Goal: Information Seeking & Learning: Check status

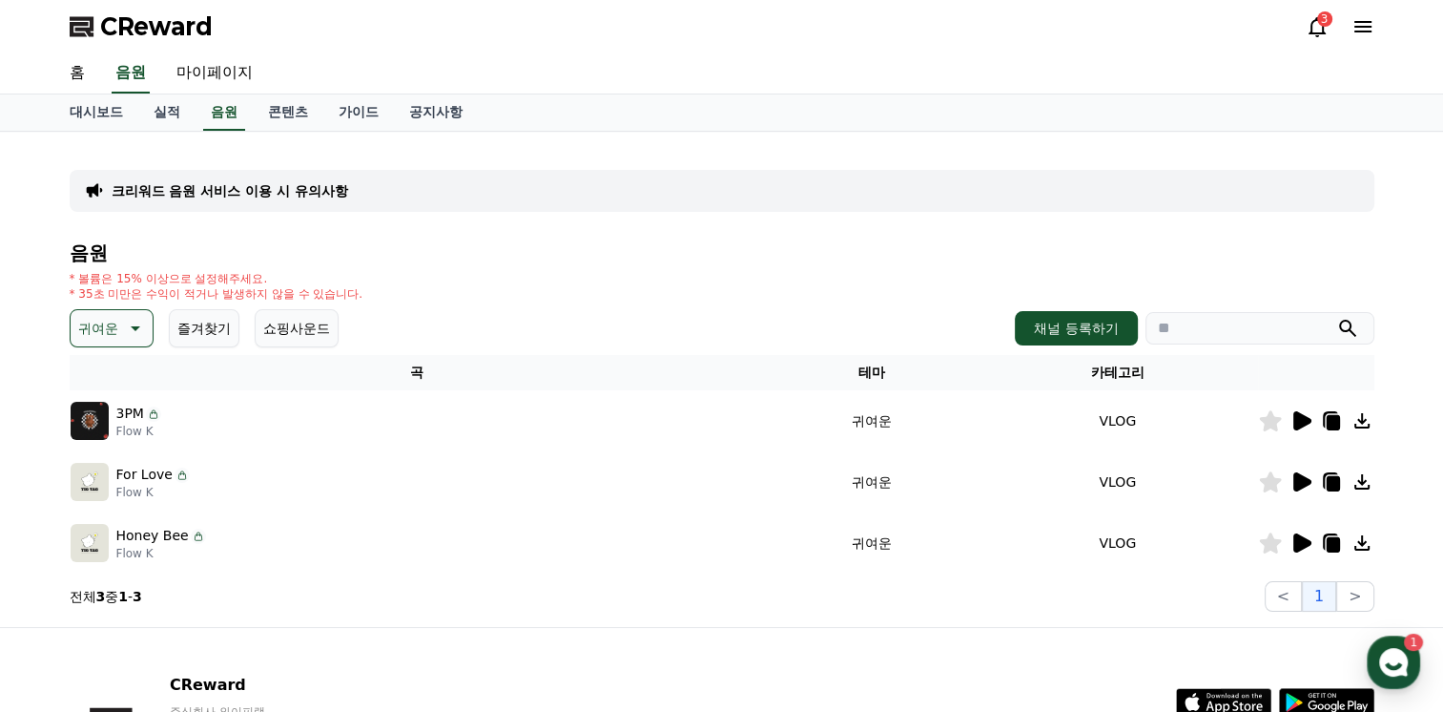
click at [1363, 29] on icon at bounding box center [1363, 26] width 23 height 23
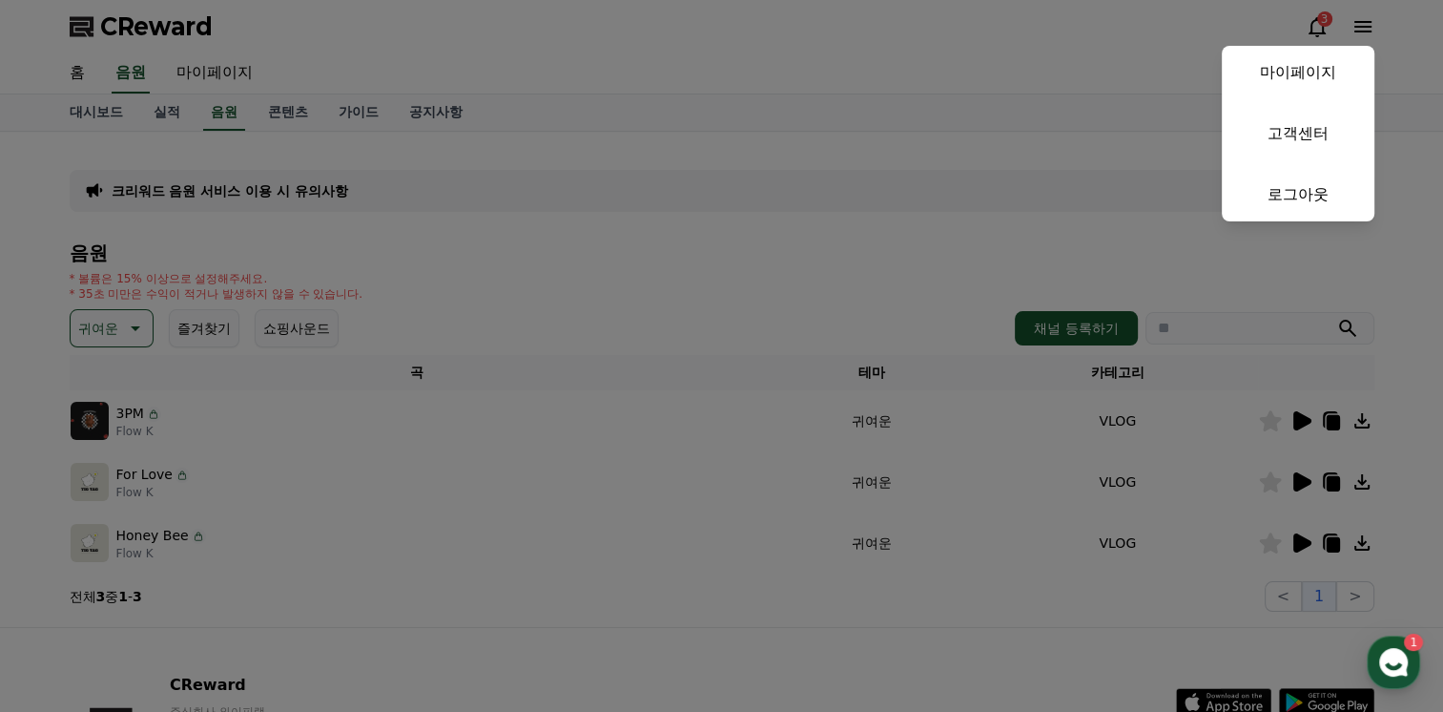
click at [1305, 63] on link "마이페이지" at bounding box center [1298, 72] width 153 height 53
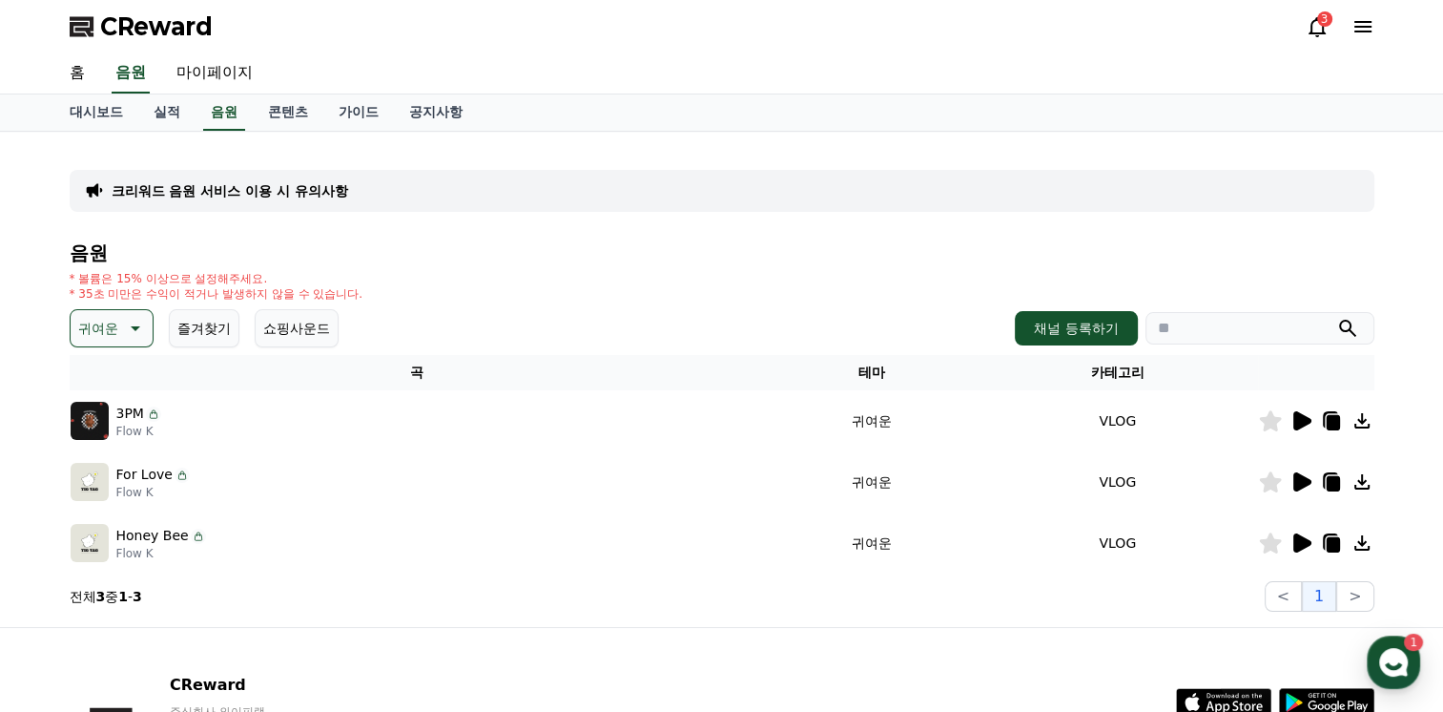
select select "**********"
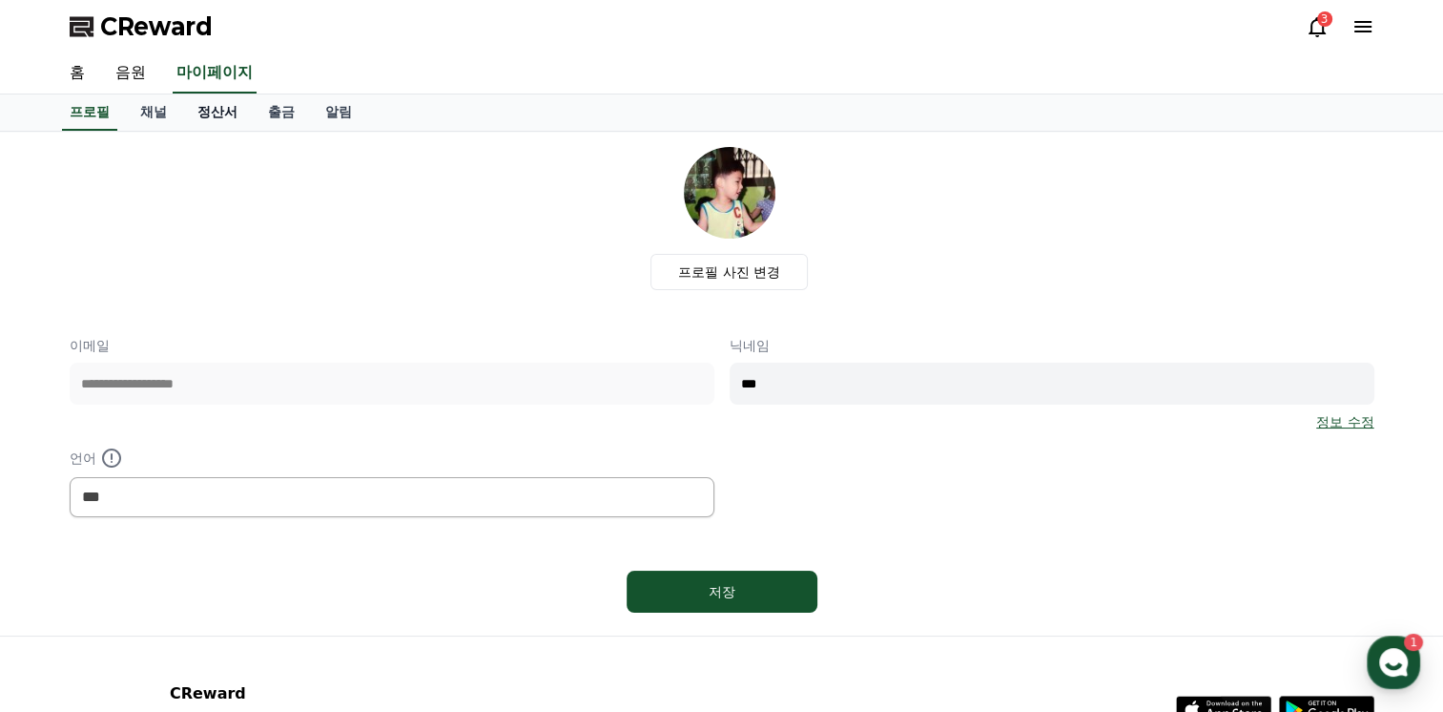
click at [211, 119] on link "정산서" at bounding box center [217, 112] width 71 height 36
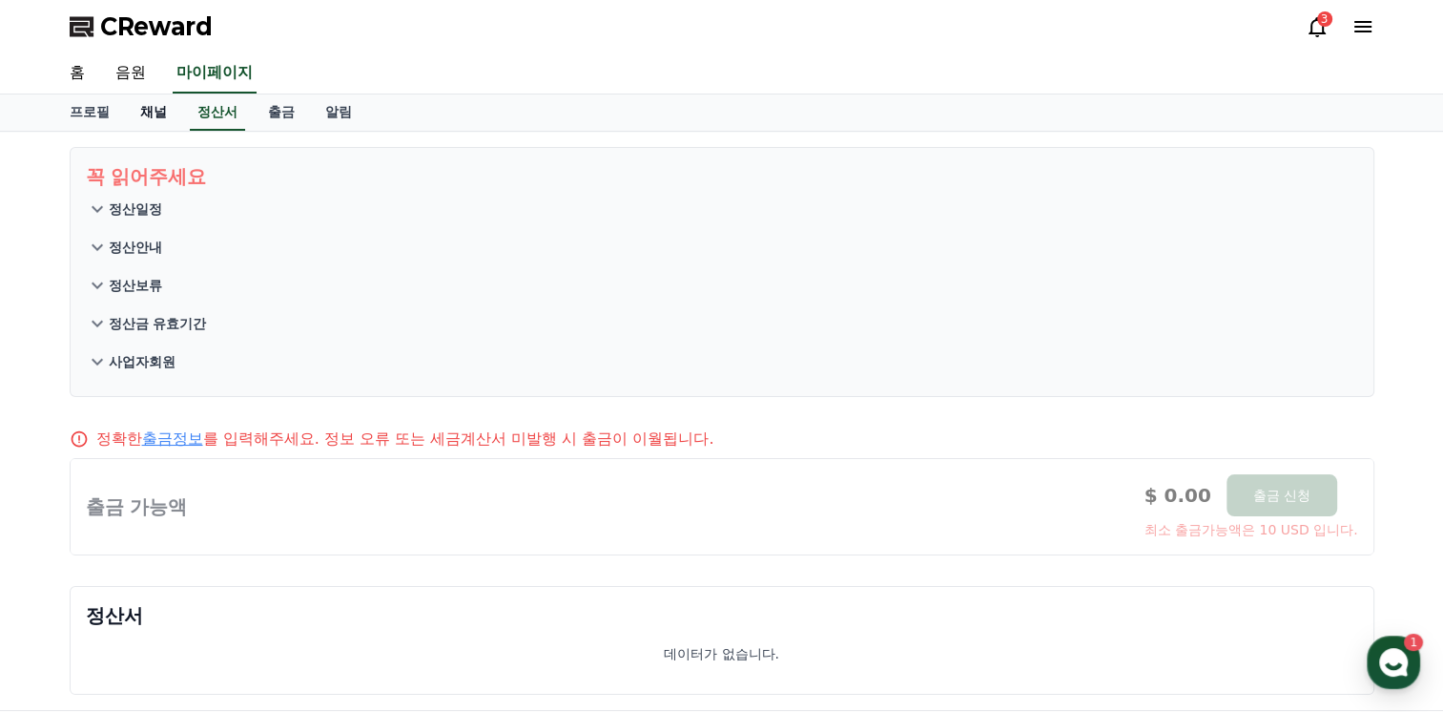
click at [145, 128] on link "채널" at bounding box center [153, 112] width 57 height 36
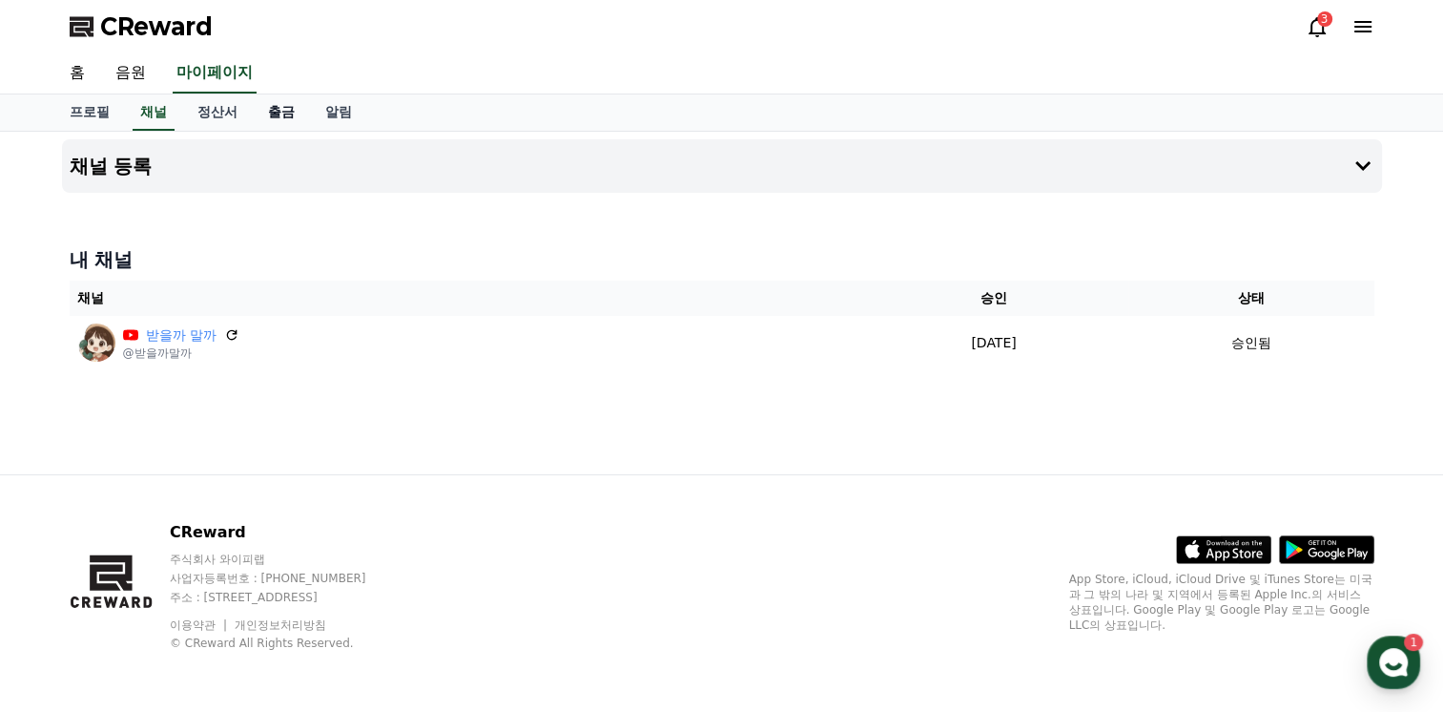
click at [283, 118] on link "출금" at bounding box center [281, 112] width 57 height 36
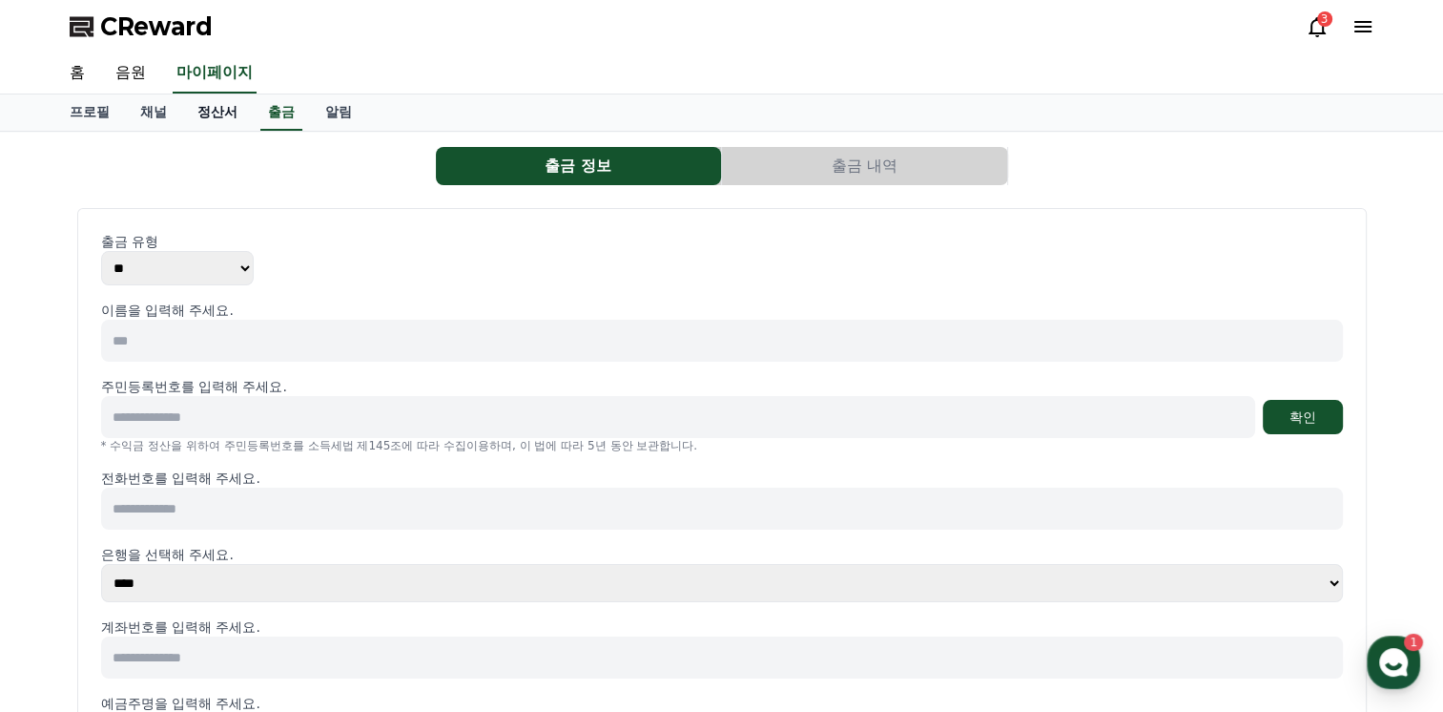
click at [210, 116] on link "정산서" at bounding box center [217, 112] width 71 height 36
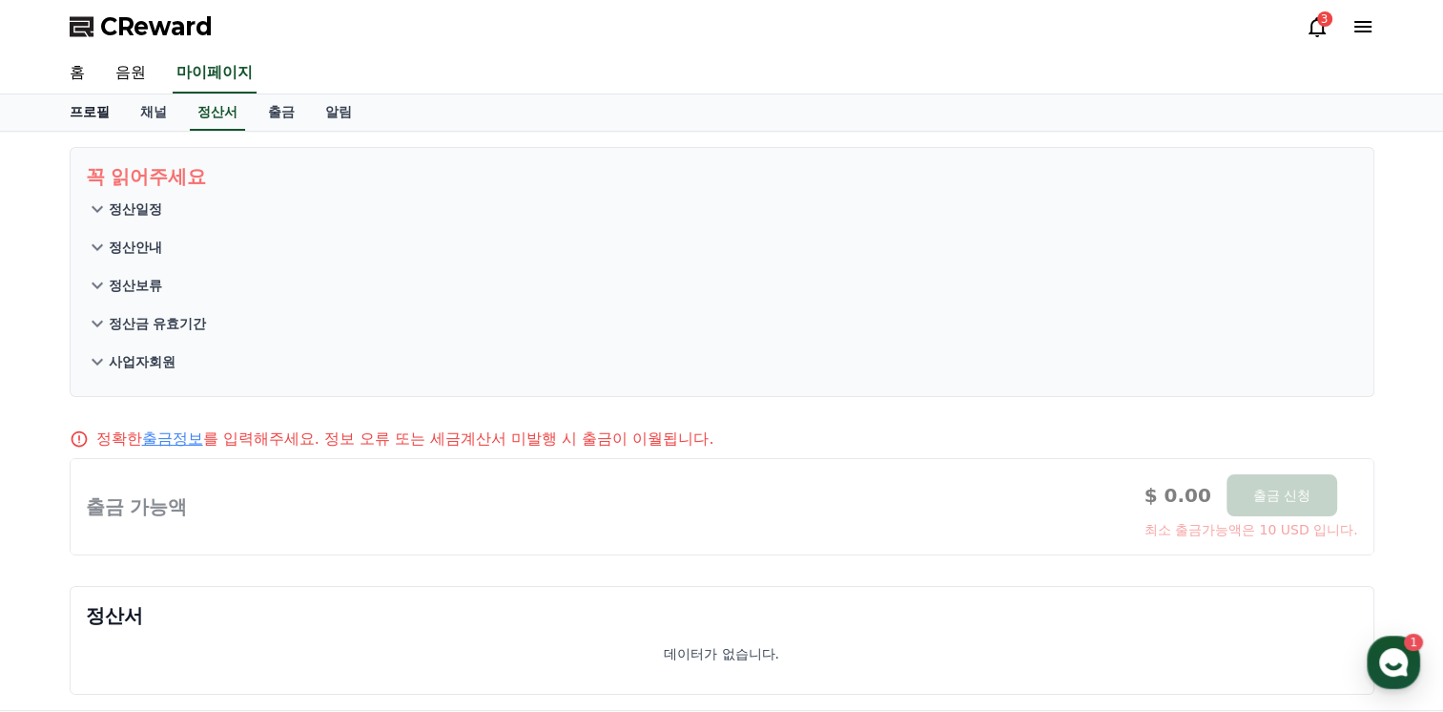
click at [95, 105] on link "프로필" at bounding box center [89, 112] width 71 height 36
select select "**********"
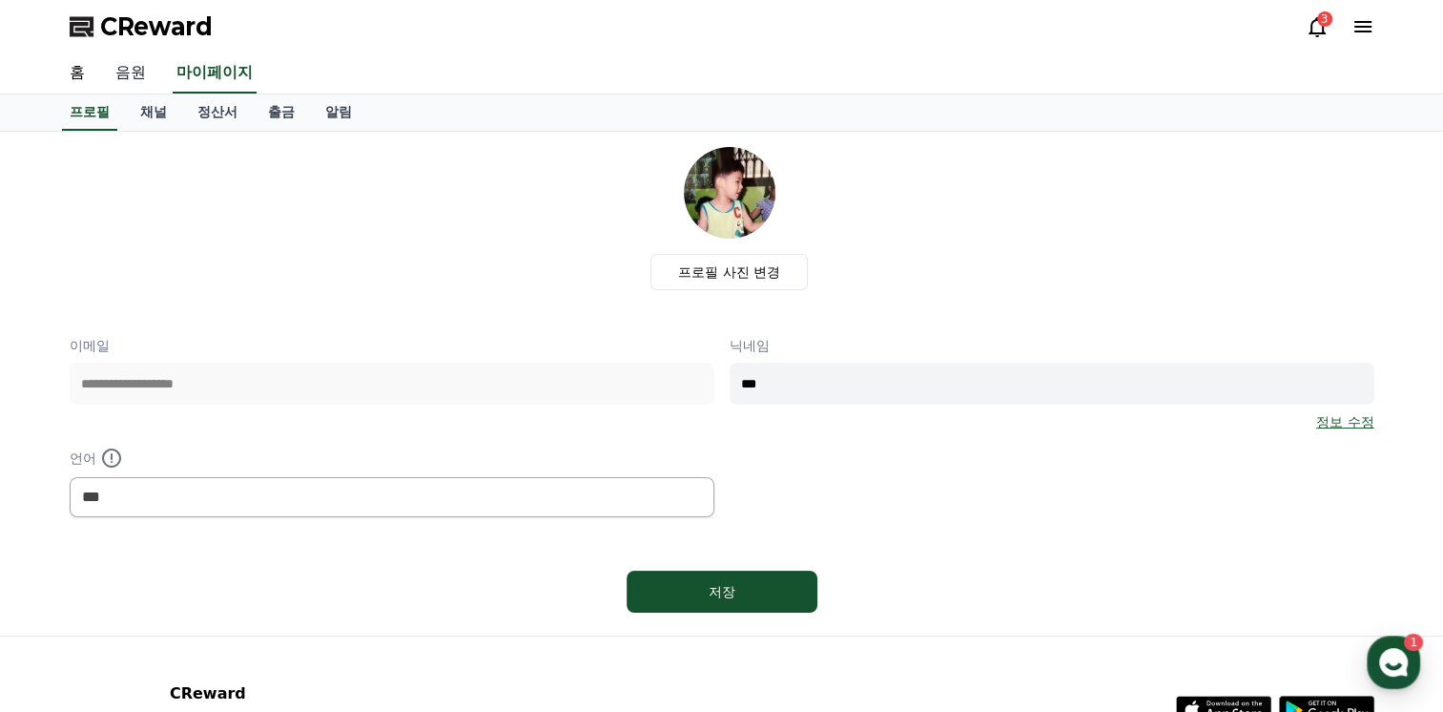
click at [116, 78] on link "음원" at bounding box center [130, 73] width 61 height 40
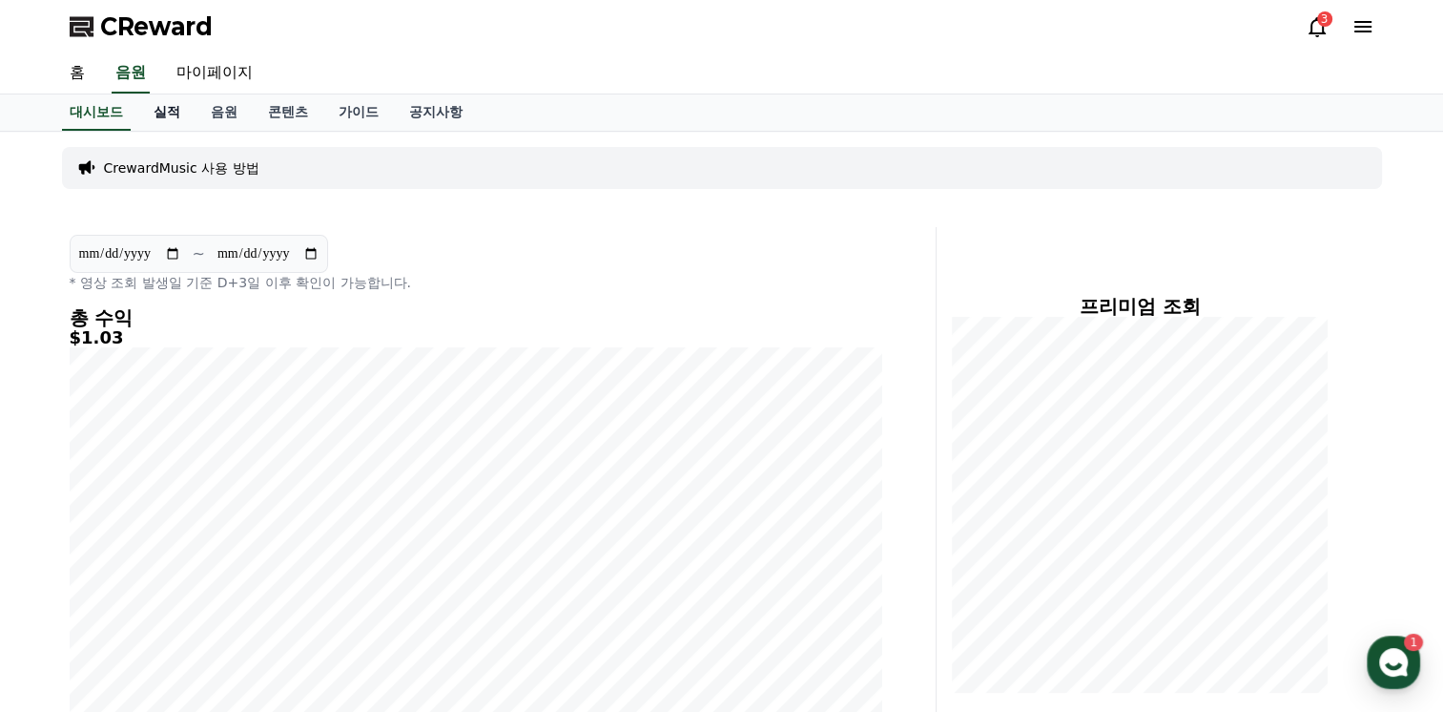
click at [168, 109] on link "실적" at bounding box center [166, 112] width 57 height 36
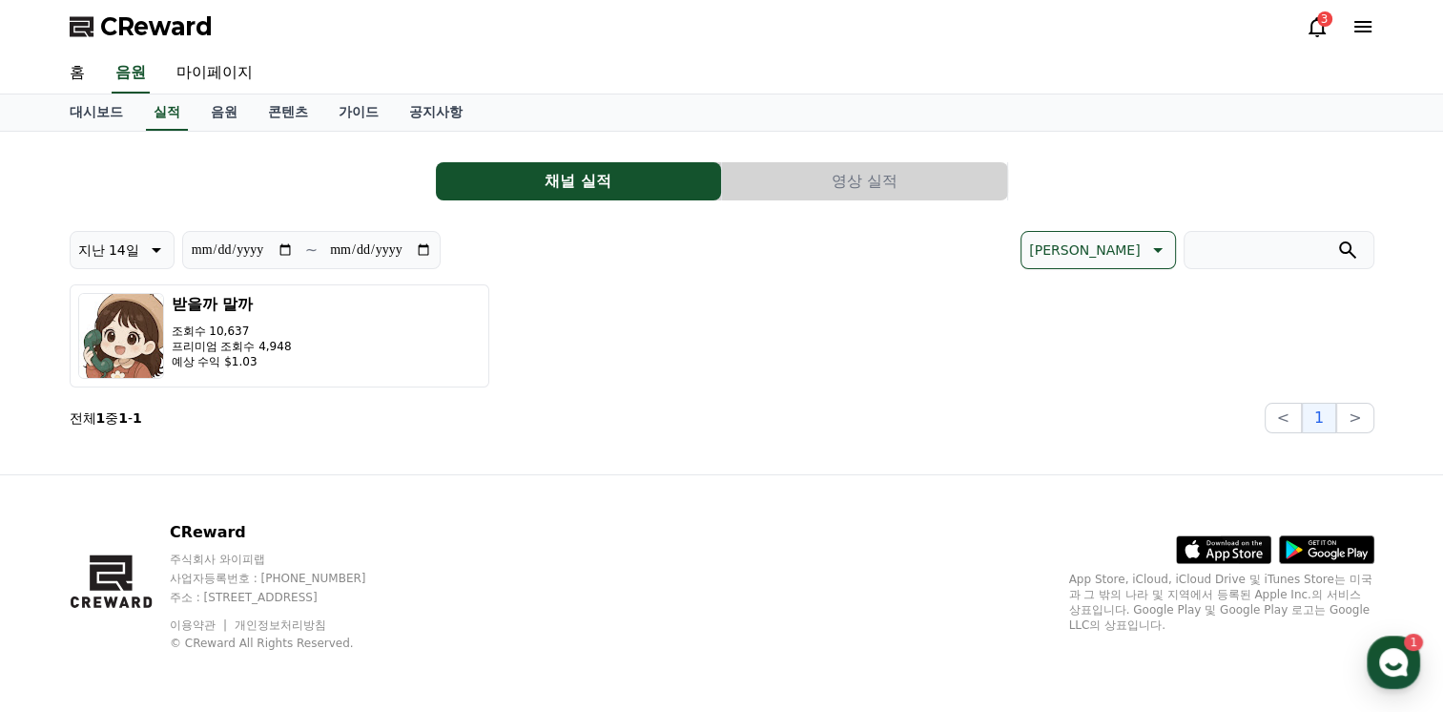
click at [790, 176] on button "영상 실적" at bounding box center [864, 181] width 285 height 38
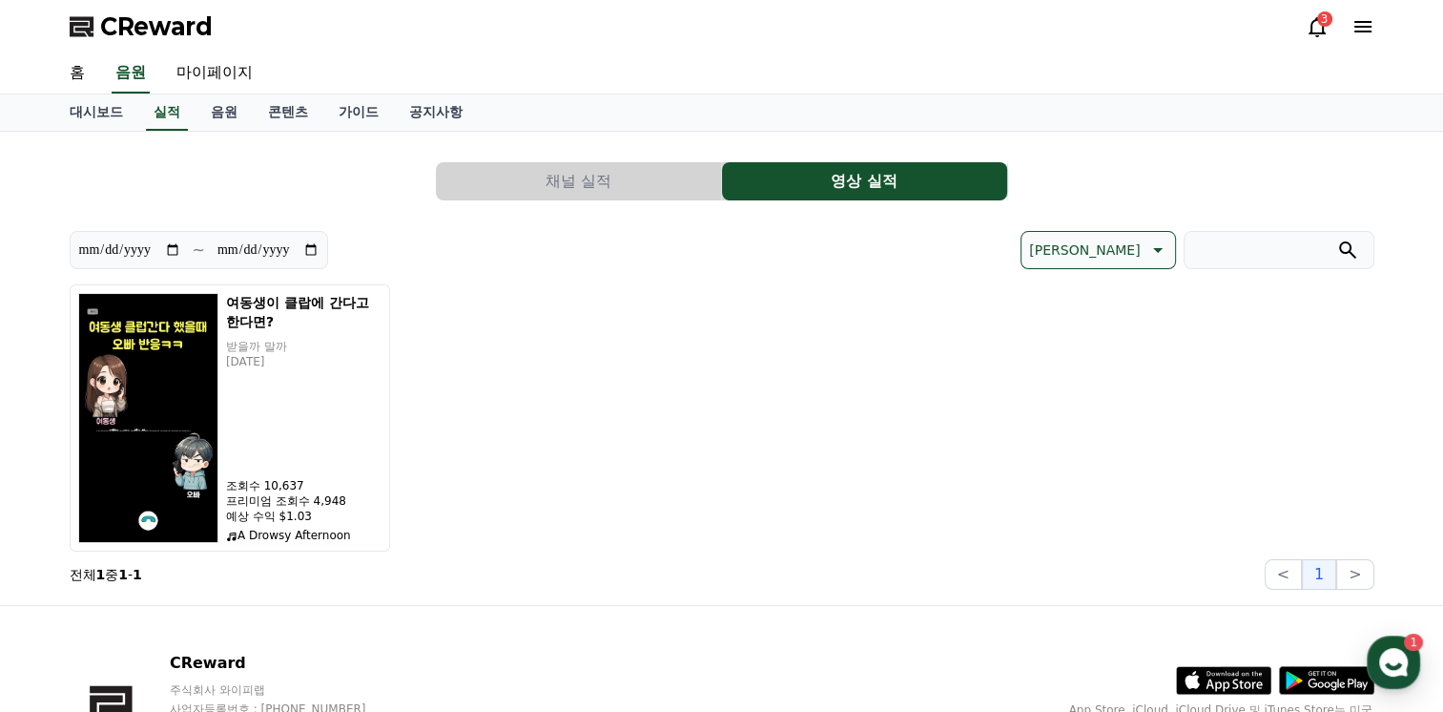
click at [511, 191] on button "채널 실적" at bounding box center [578, 181] width 285 height 38
